Goal: Information Seeking & Learning: Learn about a topic

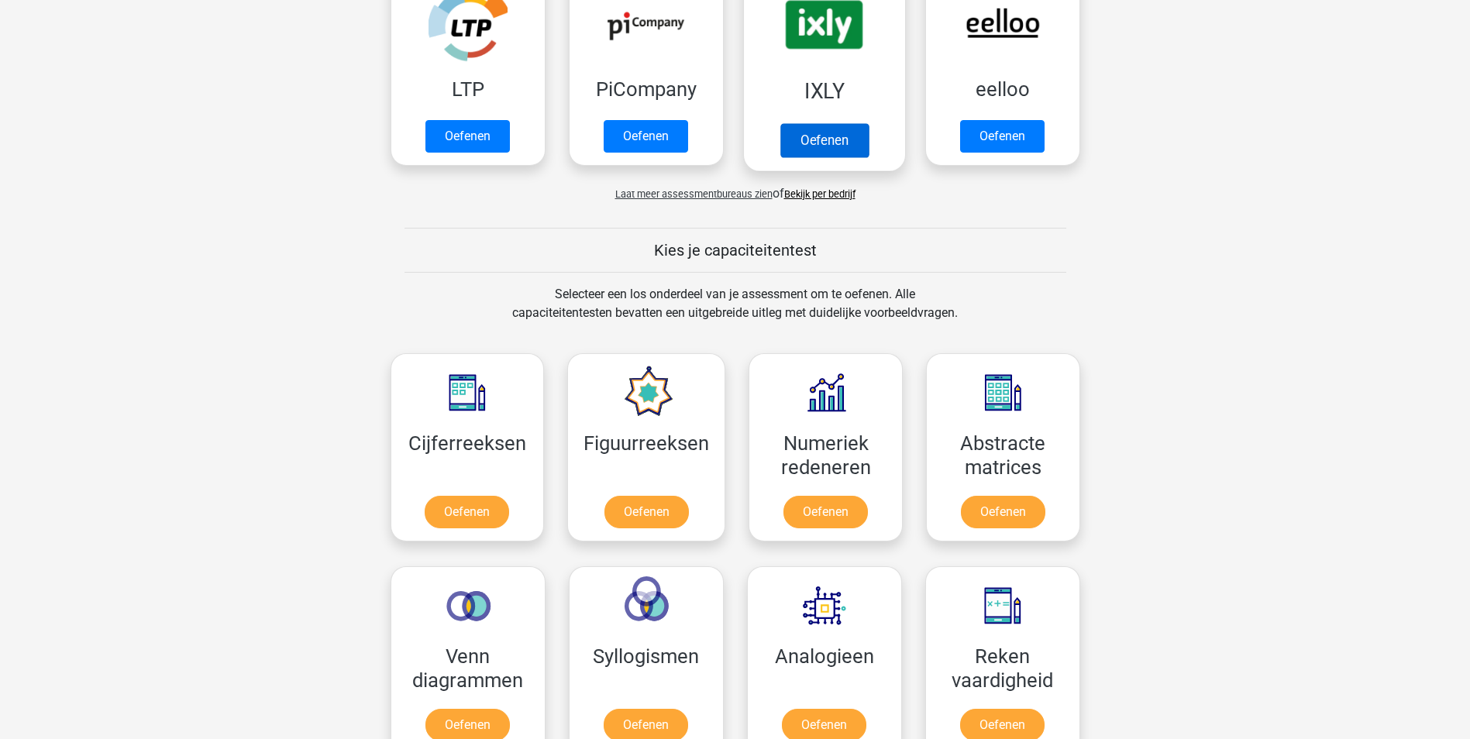
scroll to position [387, 0]
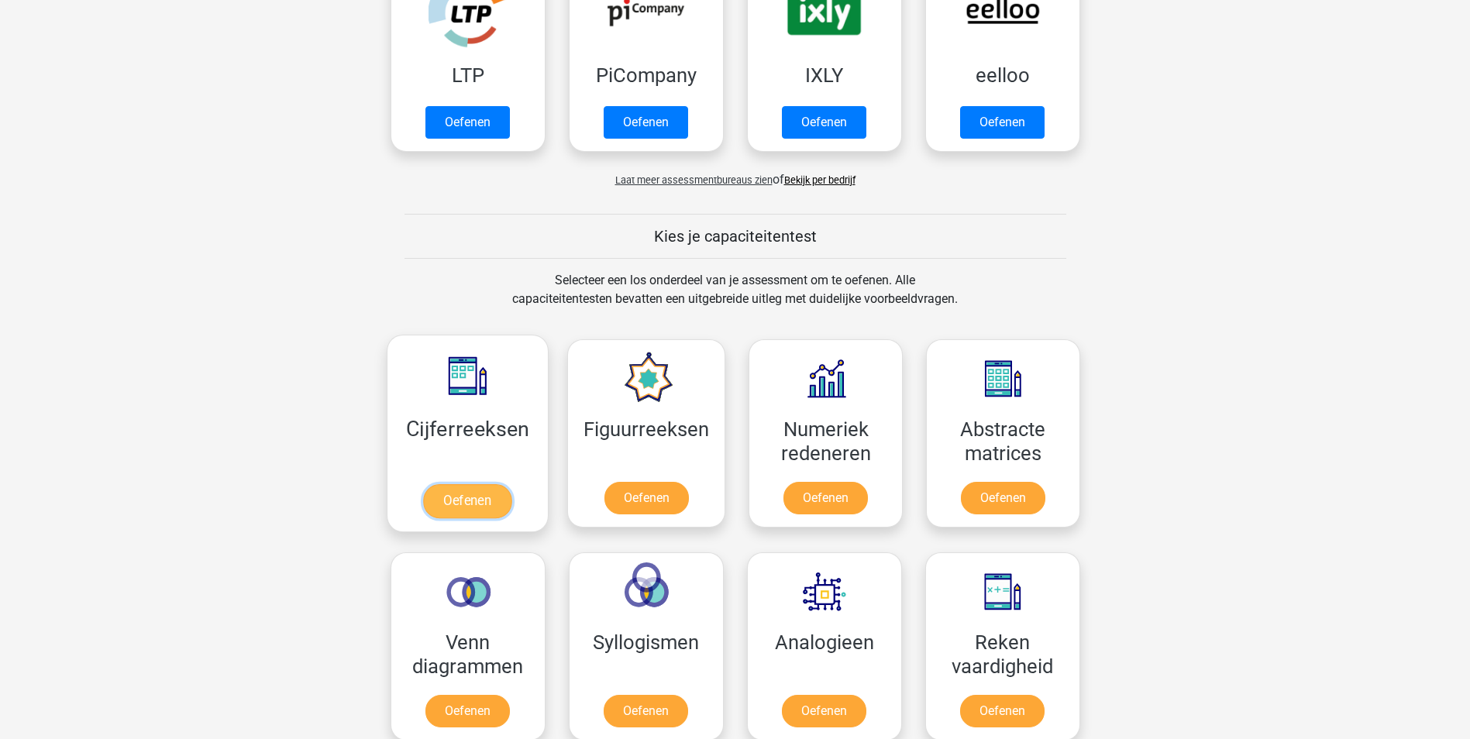
click at [478, 501] on link "Oefenen" at bounding box center [467, 501] width 88 height 34
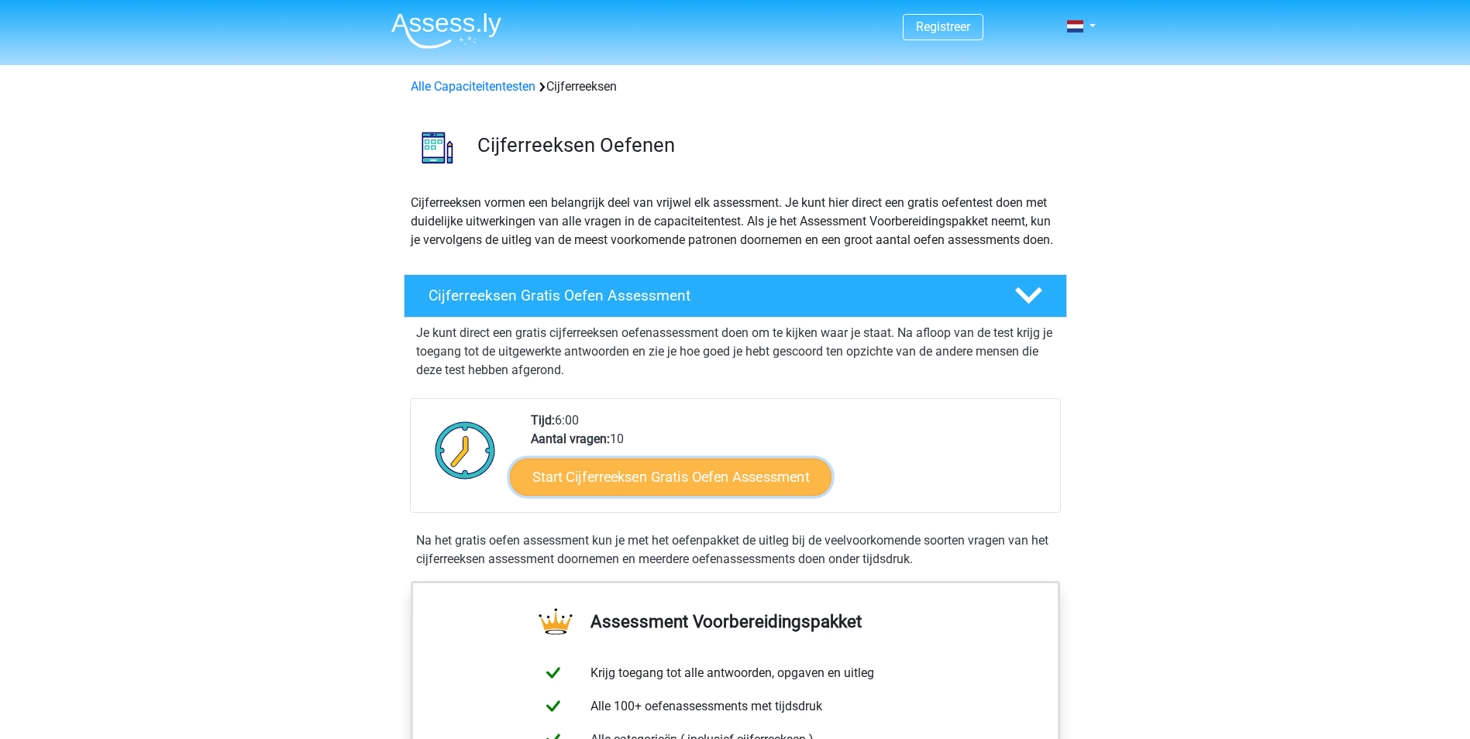
click at [713, 495] on link "Start Cijferreeksen Gratis Oefen Assessment" at bounding box center [671, 476] width 322 height 37
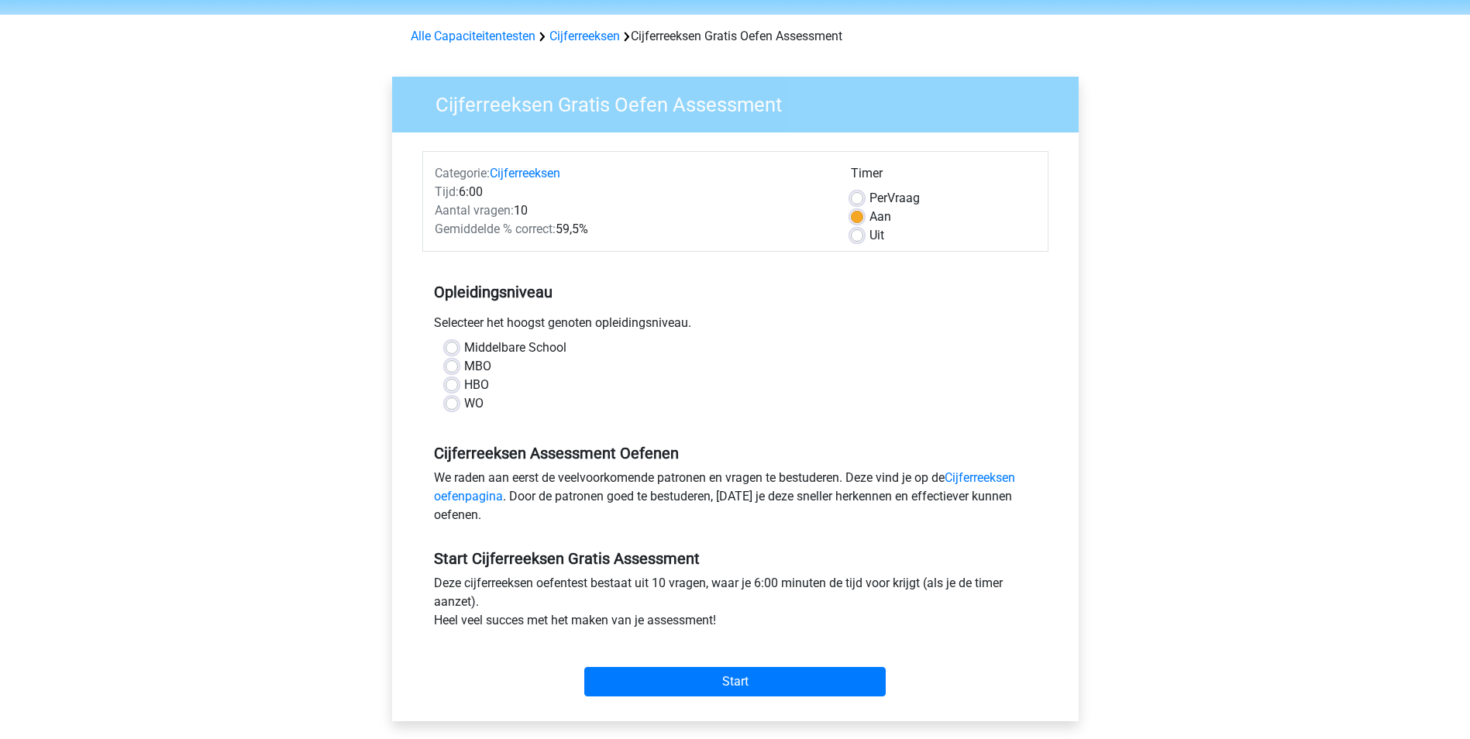
scroll to position [77, 0]
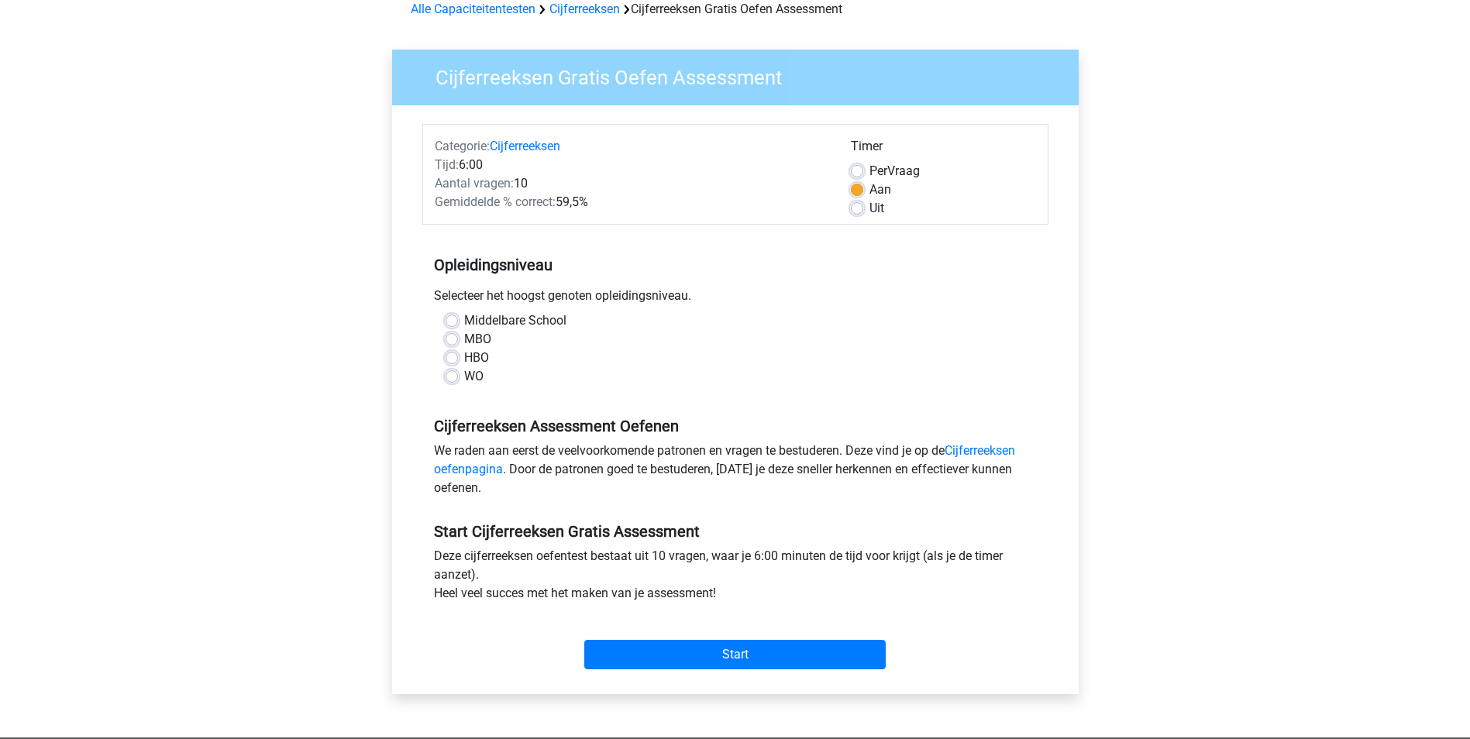
click at [448, 312] on div "Middelbare School" at bounding box center [736, 321] width 580 height 19
click at [464, 325] on label "Middelbare School" at bounding box center [515, 321] width 102 height 19
click at [456, 325] on input "Middelbare School" at bounding box center [452, 319] width 12 height 15
radio input "true"
click at [731, 651] on input "Start" at bounding box center [734, 654] width 301 height 29
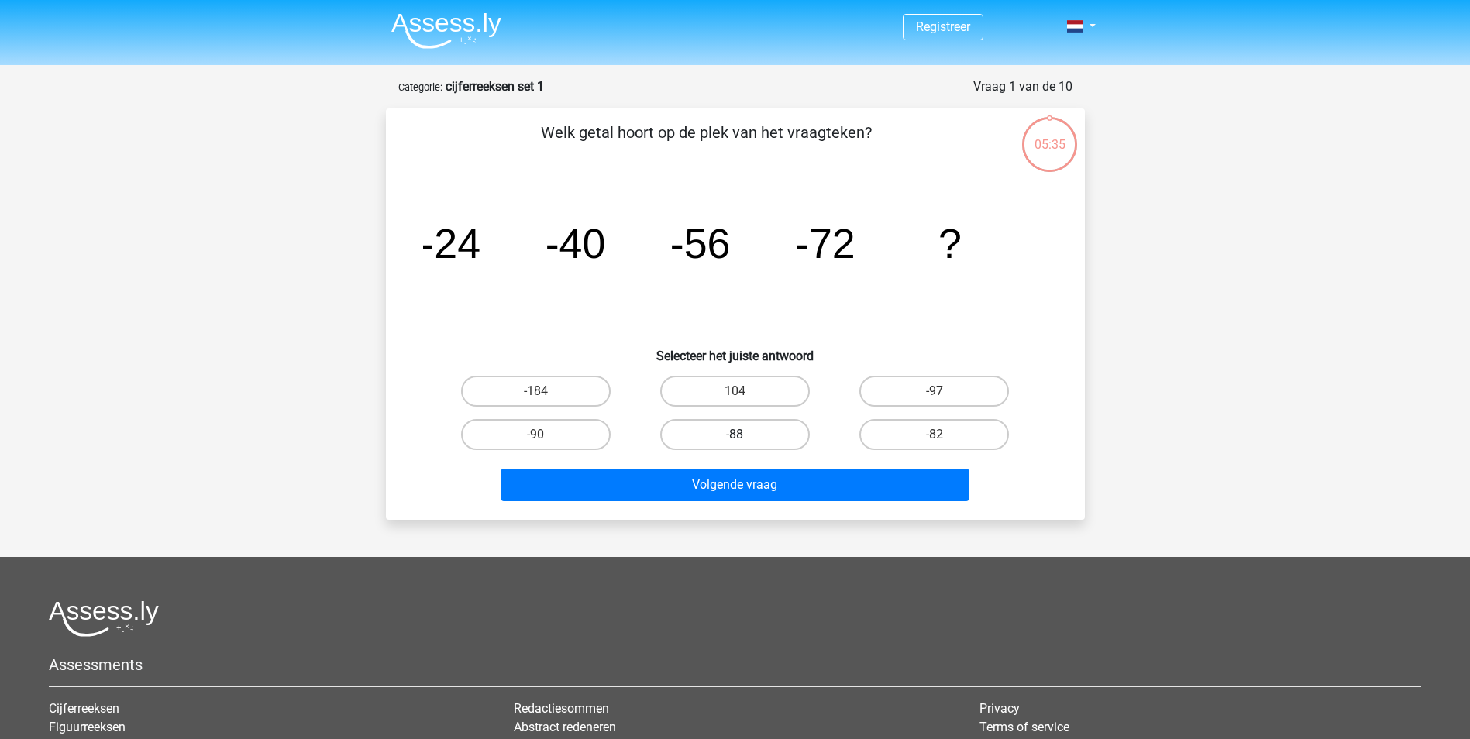
click at [746, 428] on label "-88" at bounding box center [735, 434] width 150 height 31
click at [745, 435] on input "-88" at bounding box center [740, 440] width 10 height 10
radio input "true"
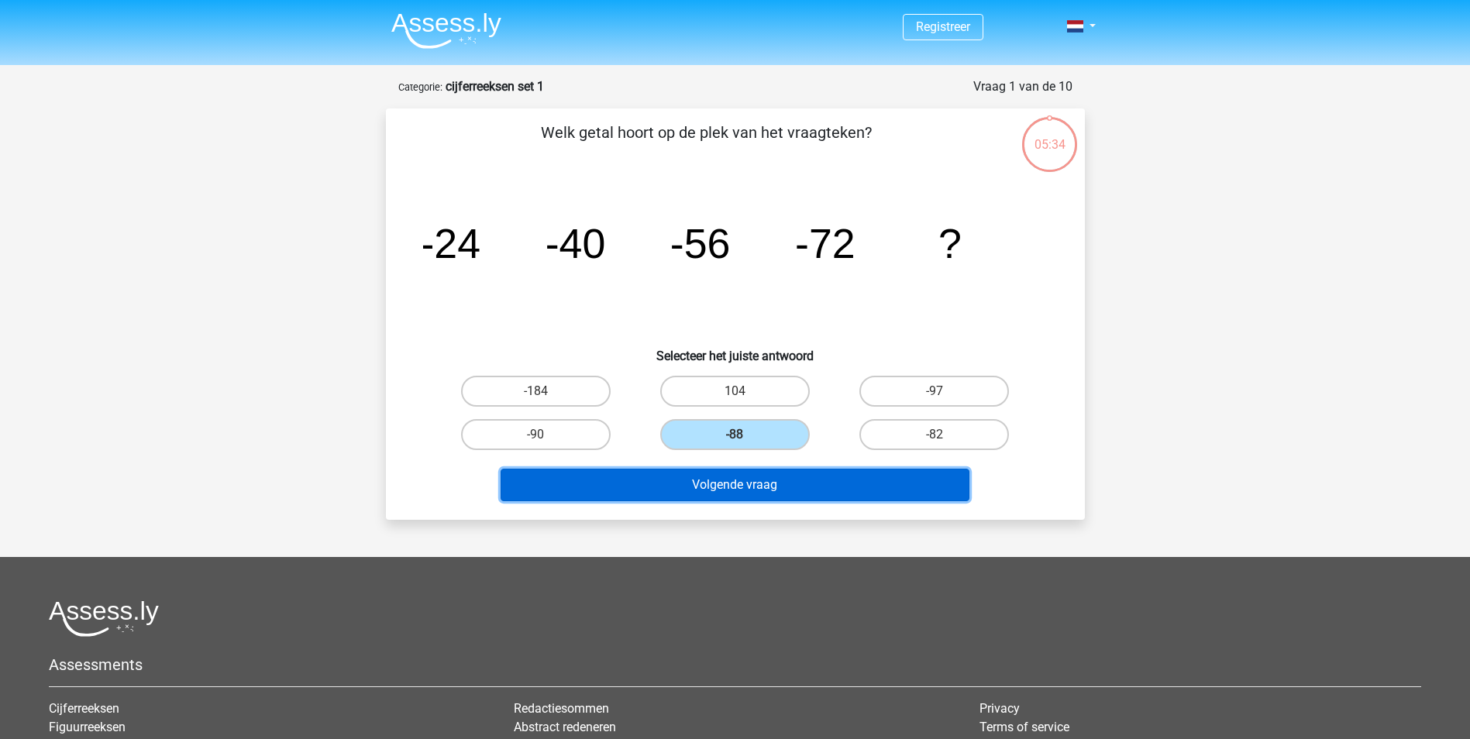
click at [751, 491] on button "Volgende vraag" at bounding box center [735, 485] width 469 height 33
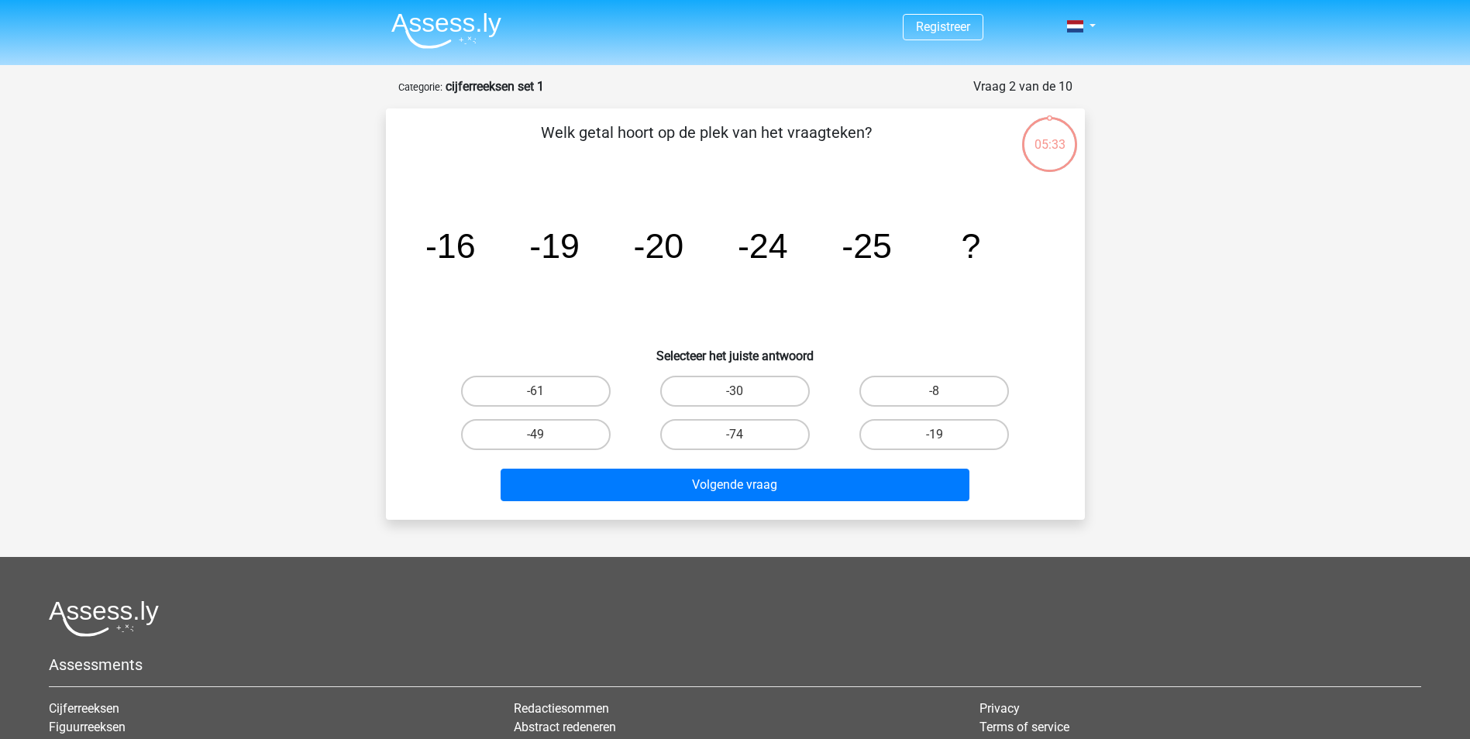
scroll to position [77, 0]
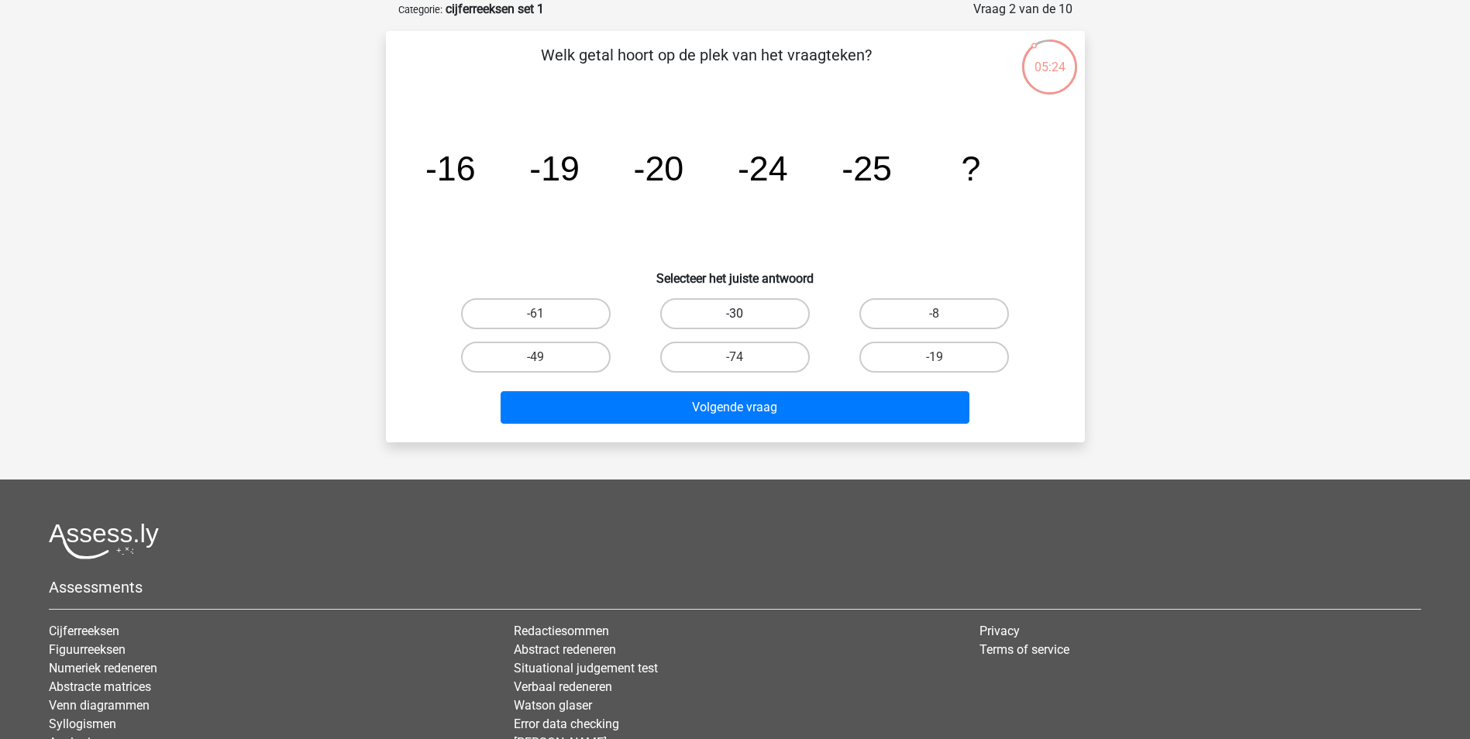
click at [733, 317] on label "-30" at bounding box center [735, 313] width 150 height 31
click at [735, 317] on input "-30" at bounding box center [740, 319] width 10 height 10
radio input "true"
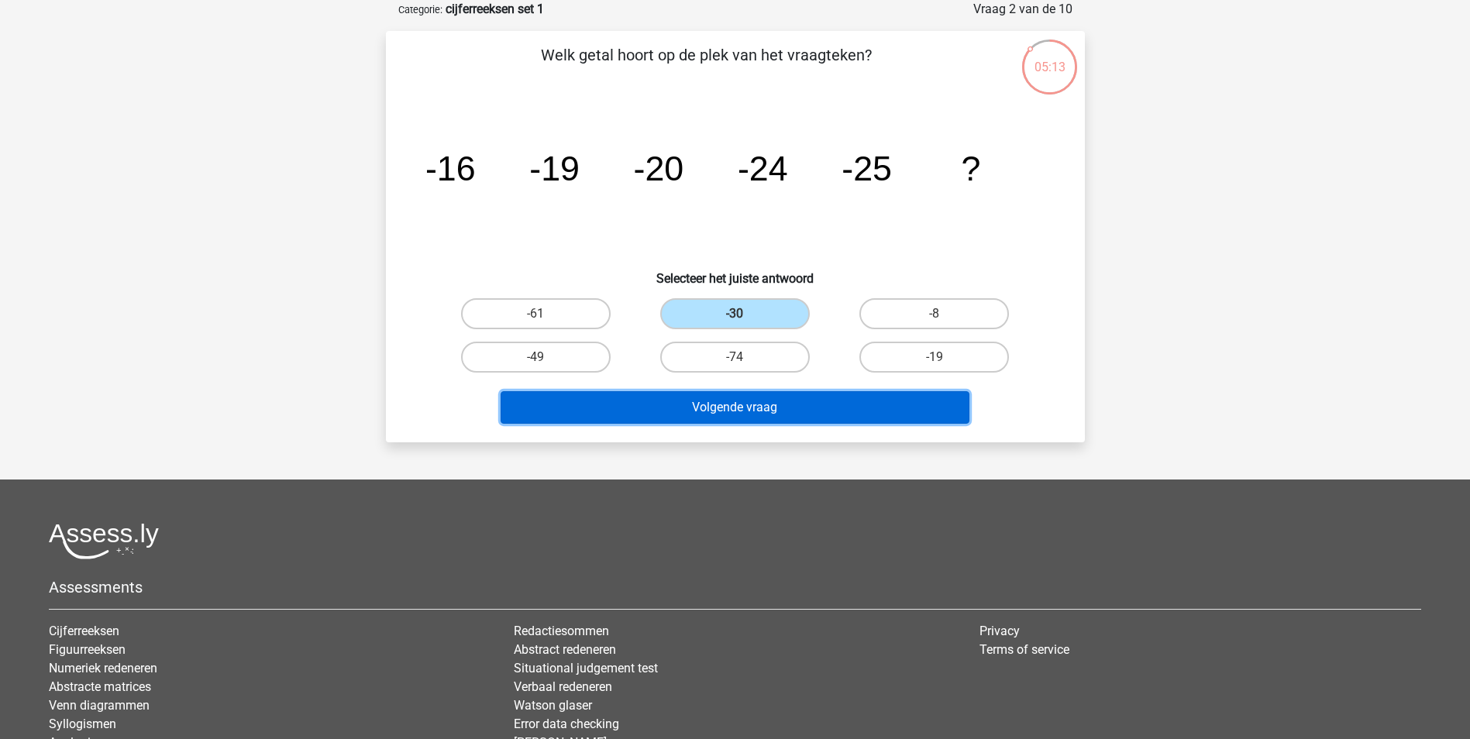
click at [808, 401] on button "Volgende vraag" at bounding box center [735, 407] width 469 height 33
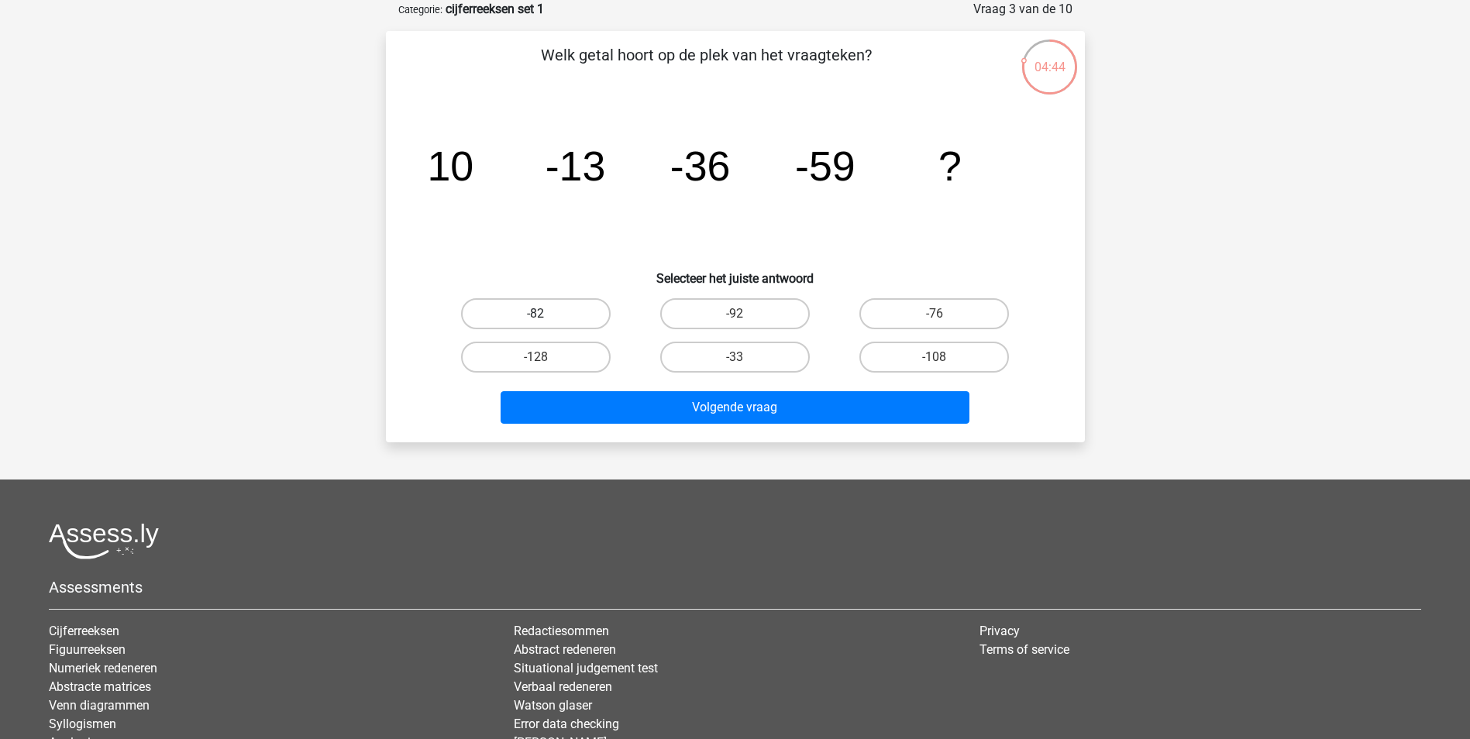
click at [570, 310] on label "-82" at bounding box center [536, 313] width 150 height 31
click at [546, 314] on input "-82" at bounding box center [541, 319] width 10 height 10
radio input "true"
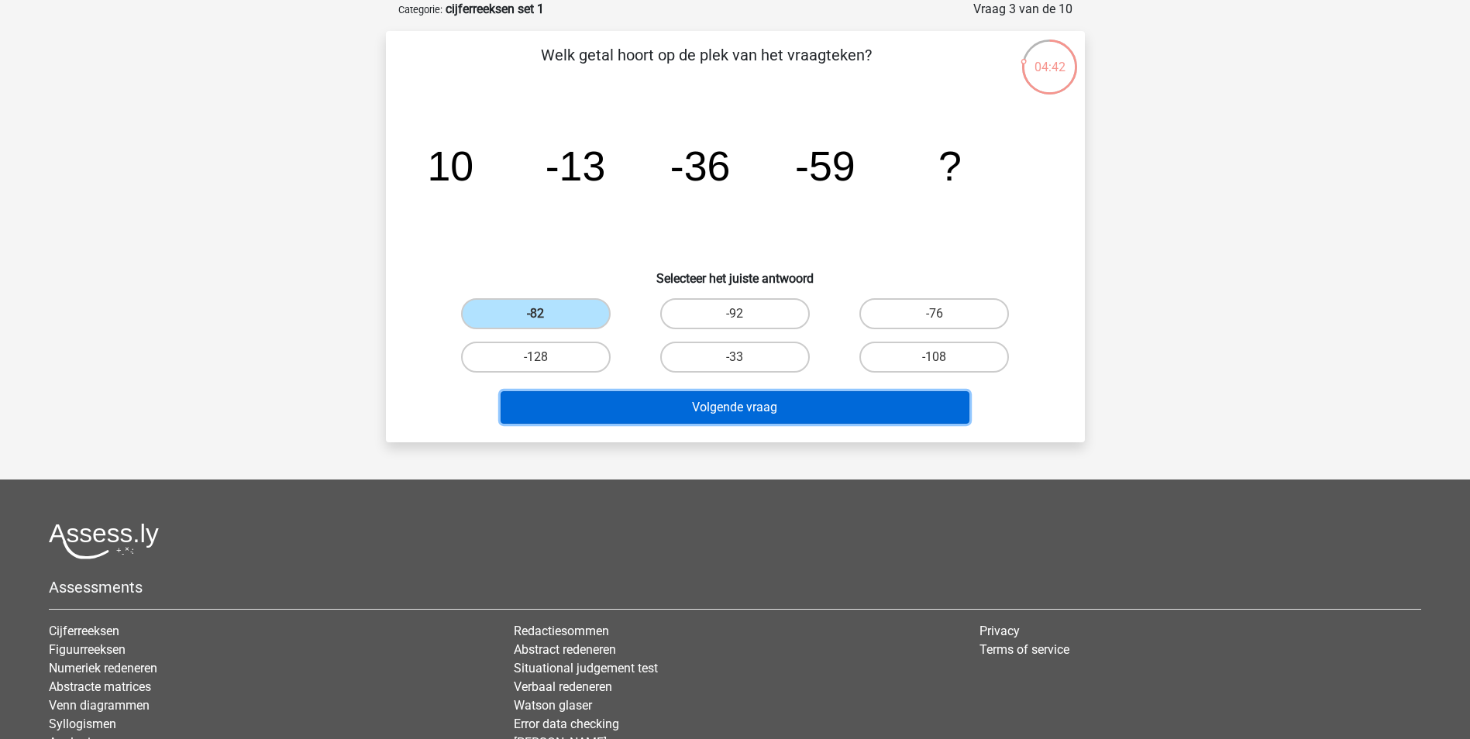
click at [729, 405] on button "Volgende vraag" at bounding box center [735, 407] width 469 height 33
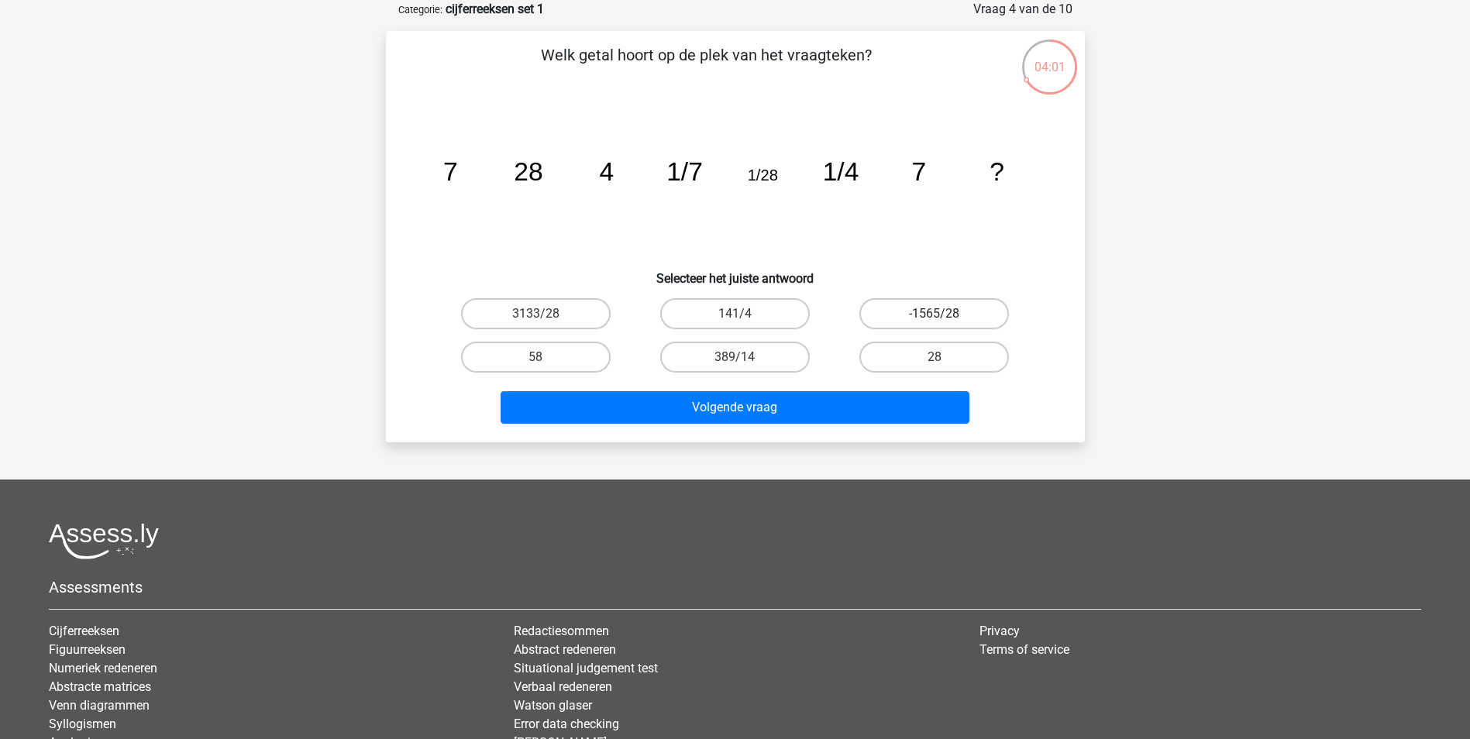
click at [904, 305] on label "-1565/28" at bounding box center [934, 313] width 150 height 31
click at [935, 314] on input "-1565/28" at bounding box center [940, 319] width 10 height 10
radio input "true"
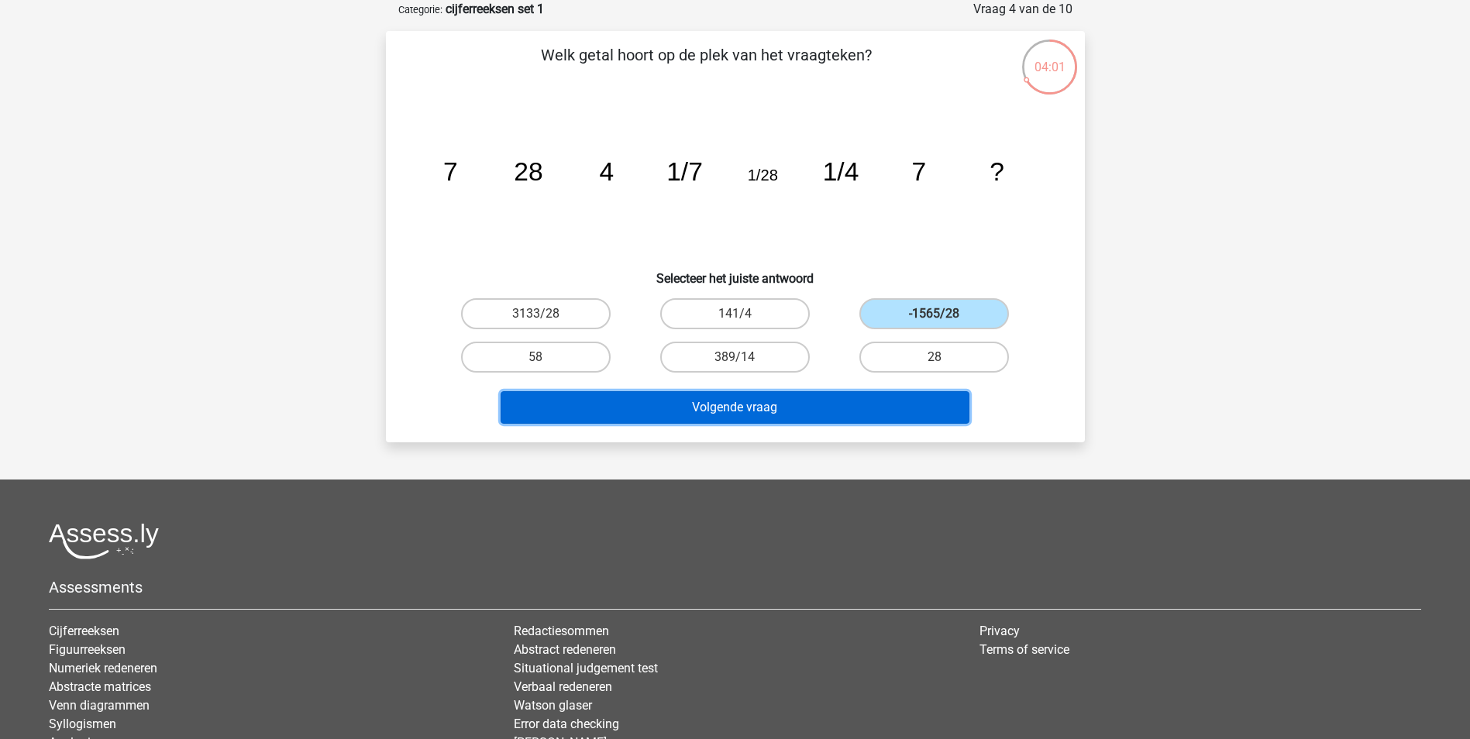
click at [844, 403] on button "Volgende vraag" at bounding box center [735, 407] width 469 height 33
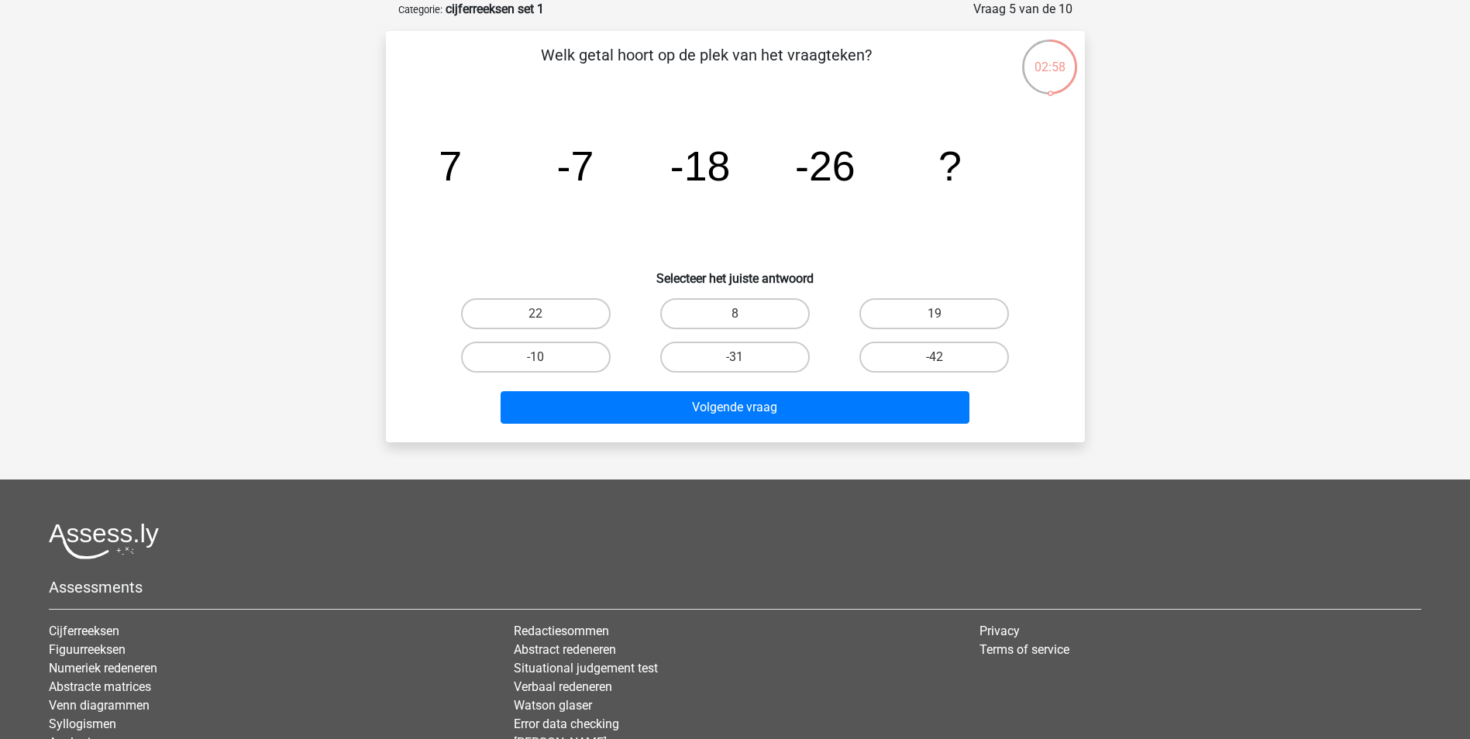
click at [740, 357] on input "-31" at bounding box center [740, 362] width 10 height 10
radio input "true"
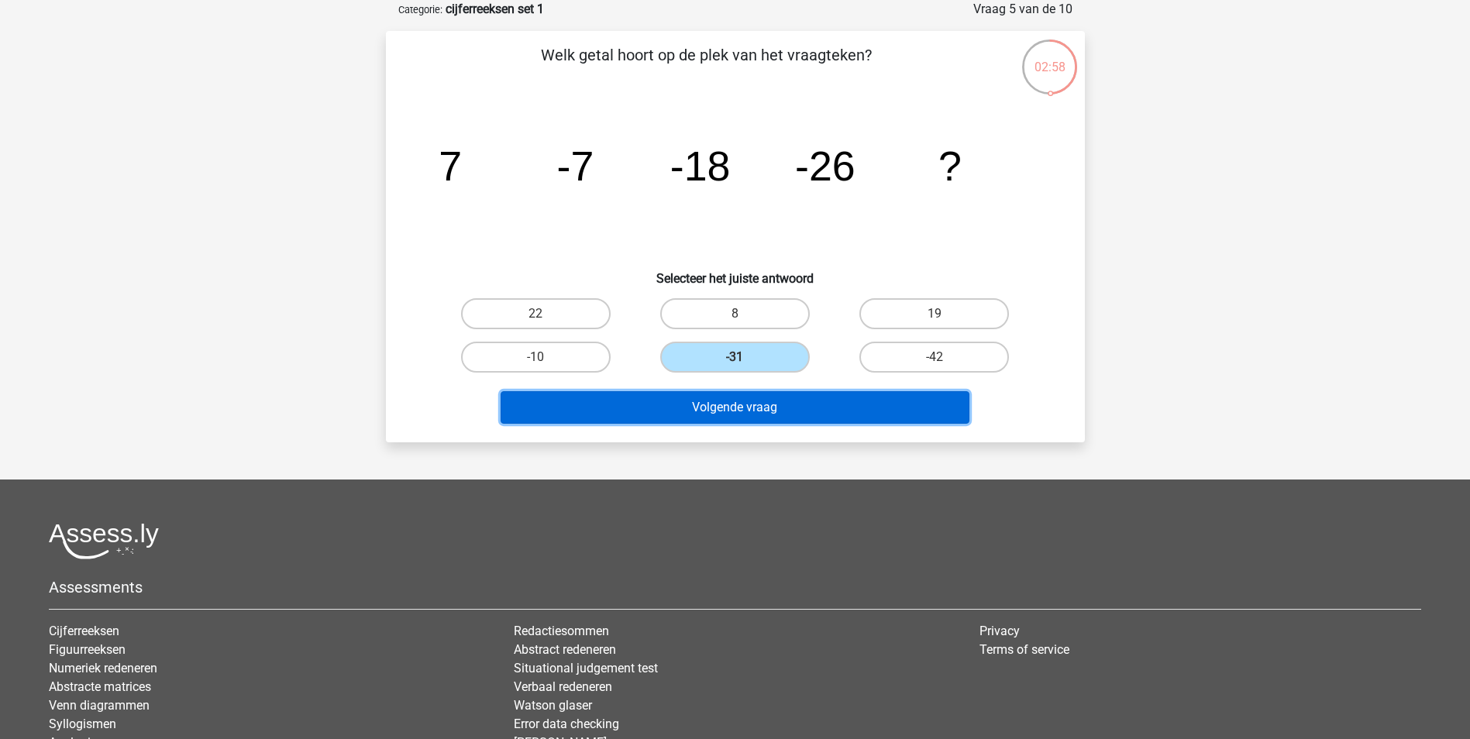
click at [763, 422] on button "Volgende vraag" at bounding box center [735, 407] width 469 height 33
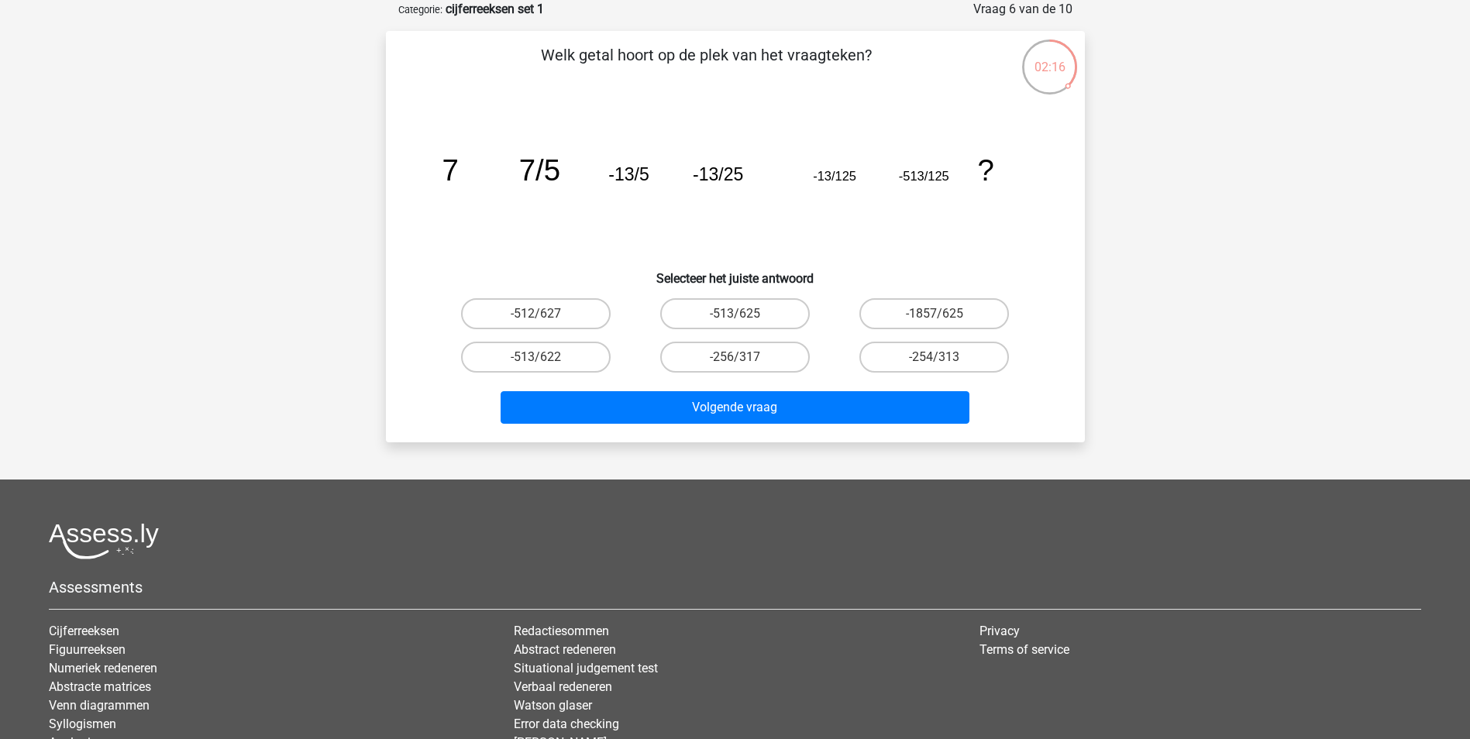
click at [742, 314] on input "-513/625" at bounding box center [740, 319] width 10 height 10
radio input "true"
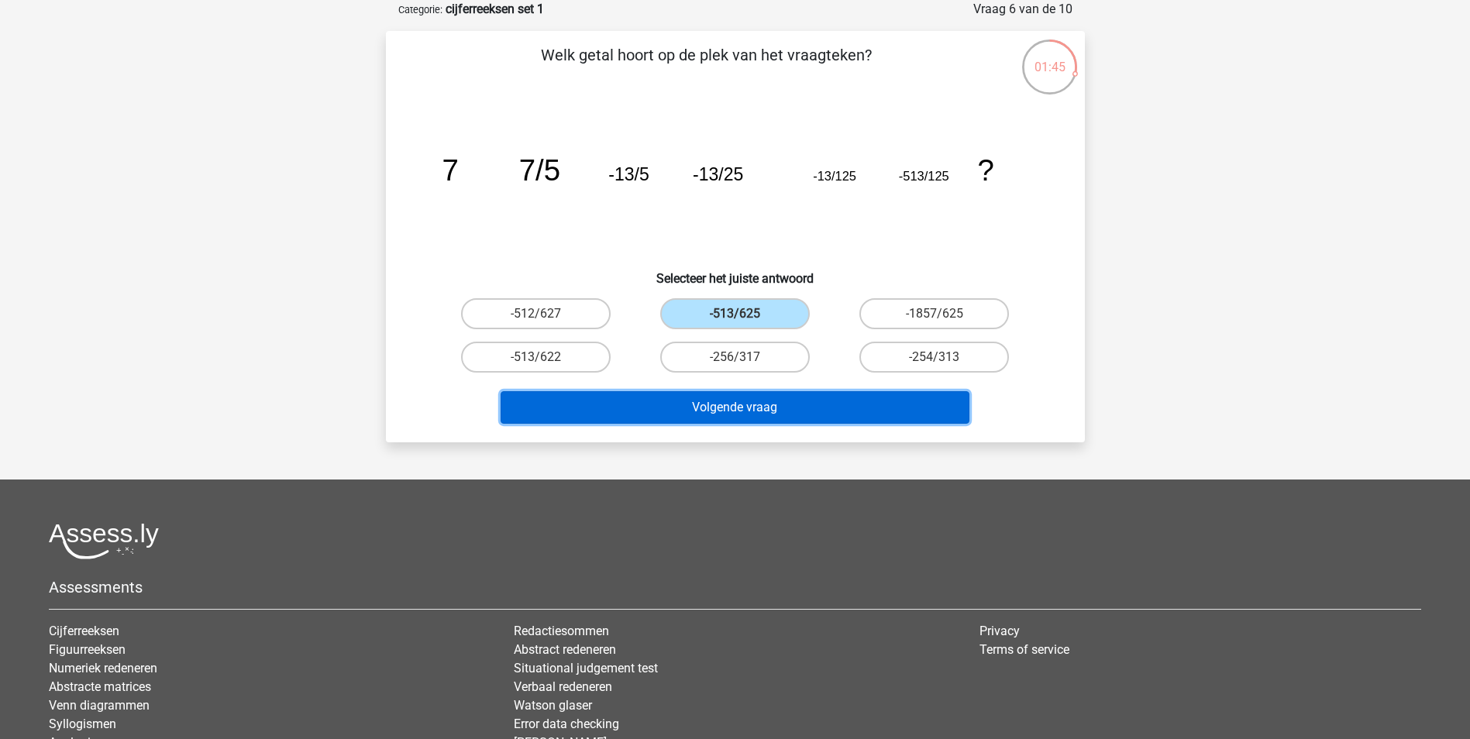
click at [742, 401] on button "Volgende vraag" at bounding box center [735, 407] width 469 height 33
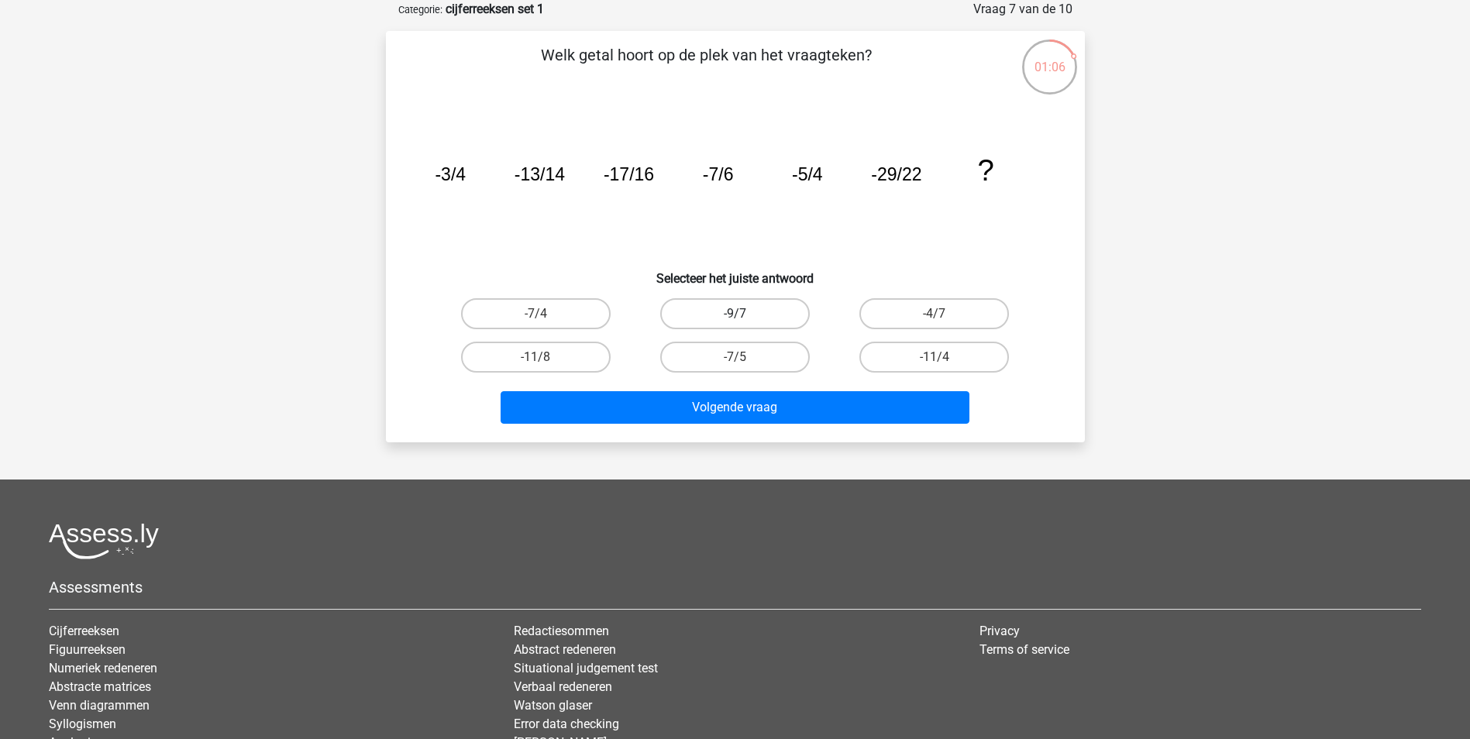
click at [722, 321] on label "-9/7" at bounding box center [735, 313] width 150 height 31
click at [735, 321] on input "-9/7" at bounding box center [740, 319] width 10 height 10
radio input "true"
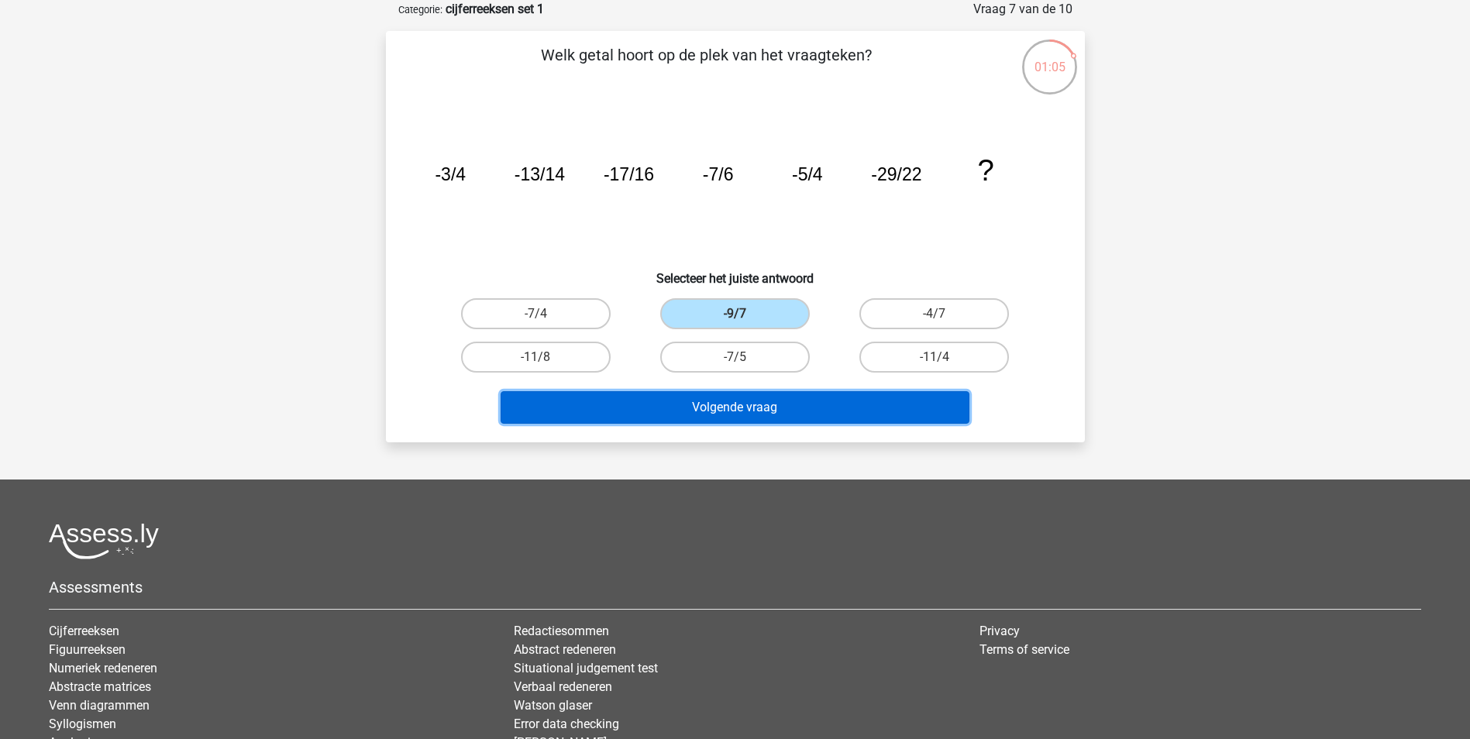
click at [741, 413] on button "Volgende vraag" at bounding box center [735, 407] width 469 height 33
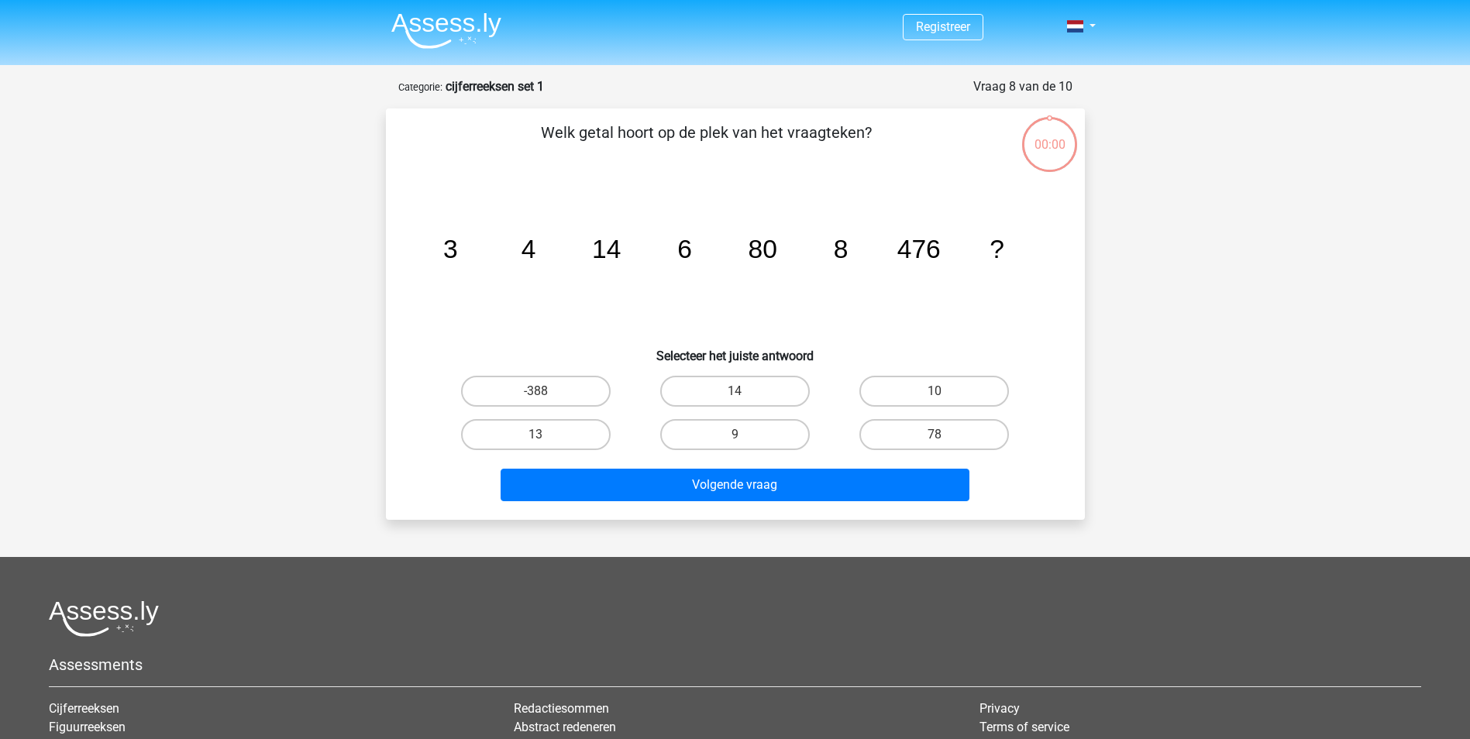
scroll to position [77, 0]
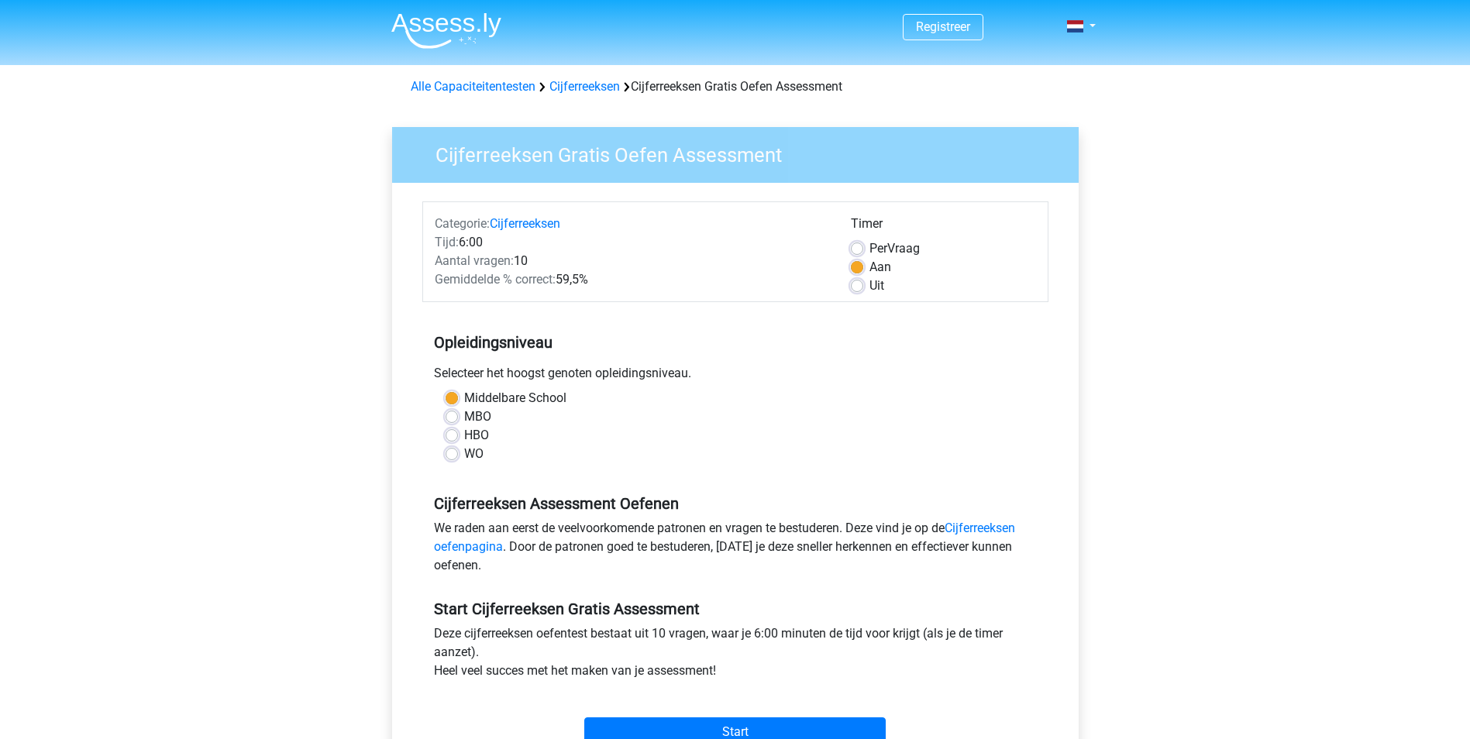
scroll to position [77, 0]
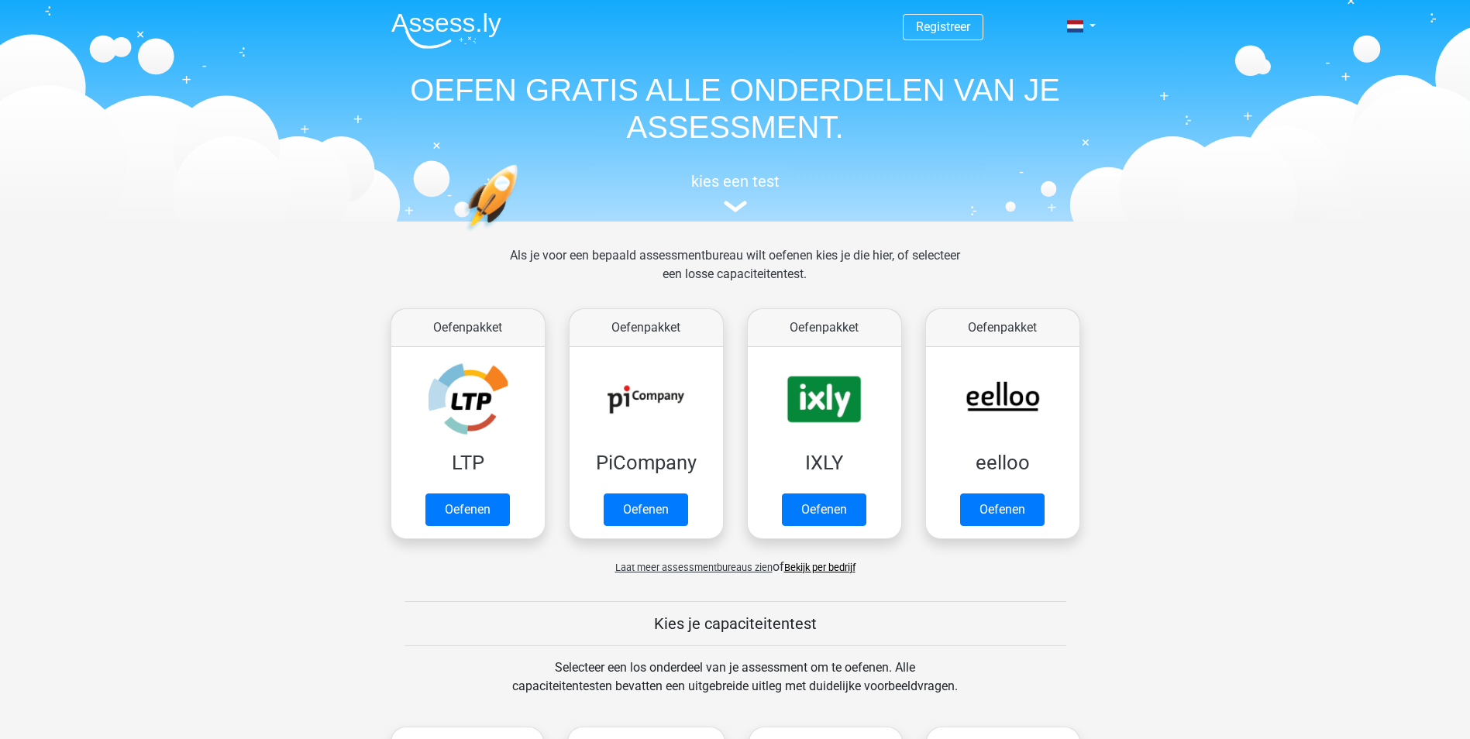
scroll to position [387, 0]
